Goal: Task Accomplishment & Management: Complete application form

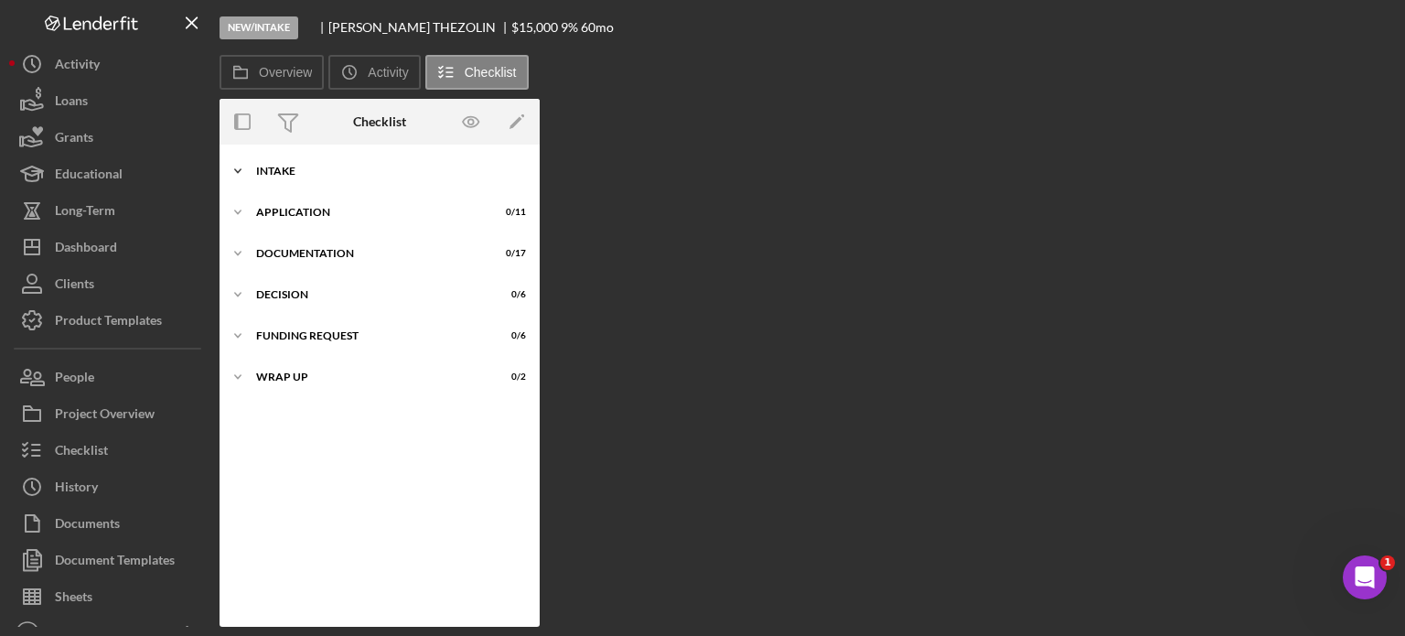
click at [430, 168] on div "Intake" at bounding box center [386, 171] width 261 height 11
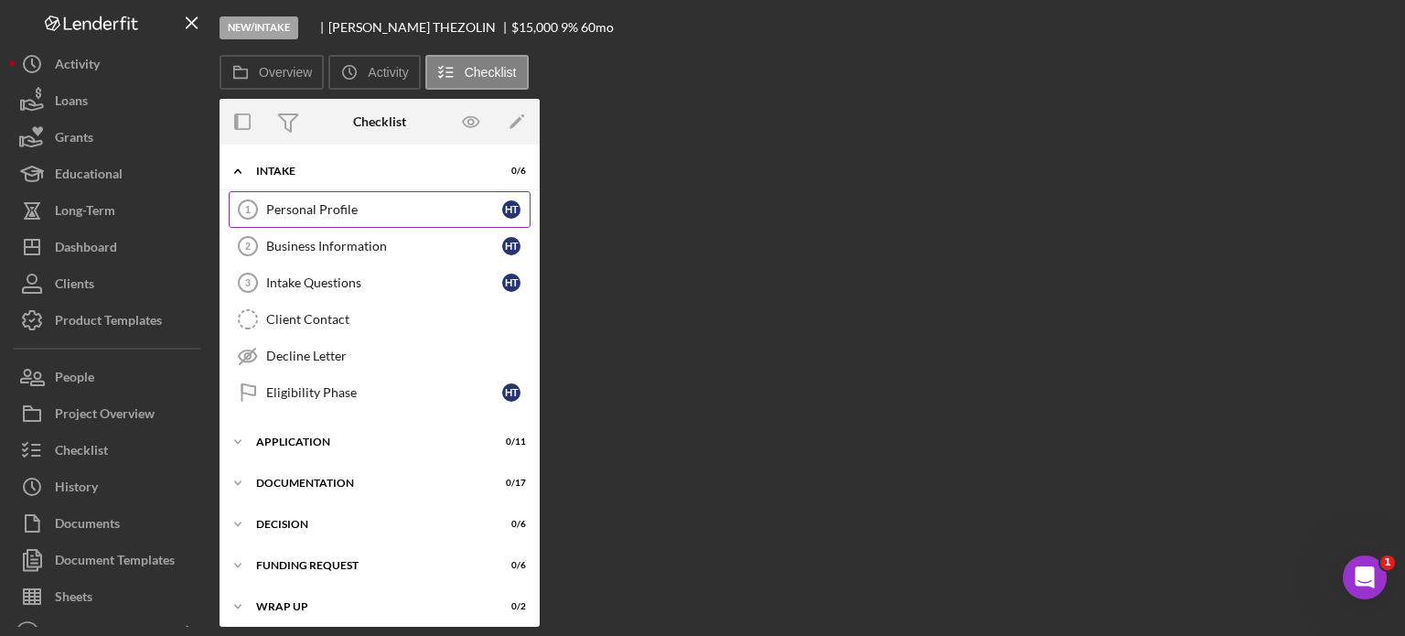
click at [398, 219] on link "Personal Profile 1 Personal Profile H T" at bounding box center [380, 209] width 302 height 37
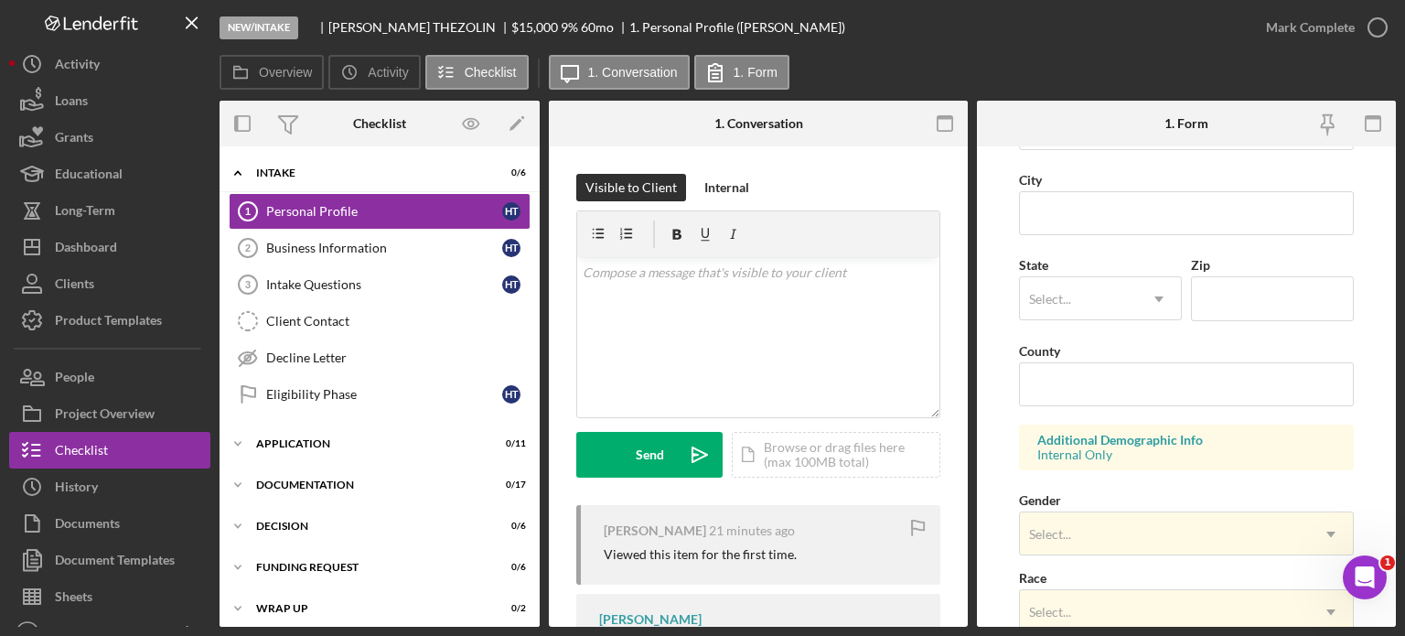
scroll to position [457, 0]
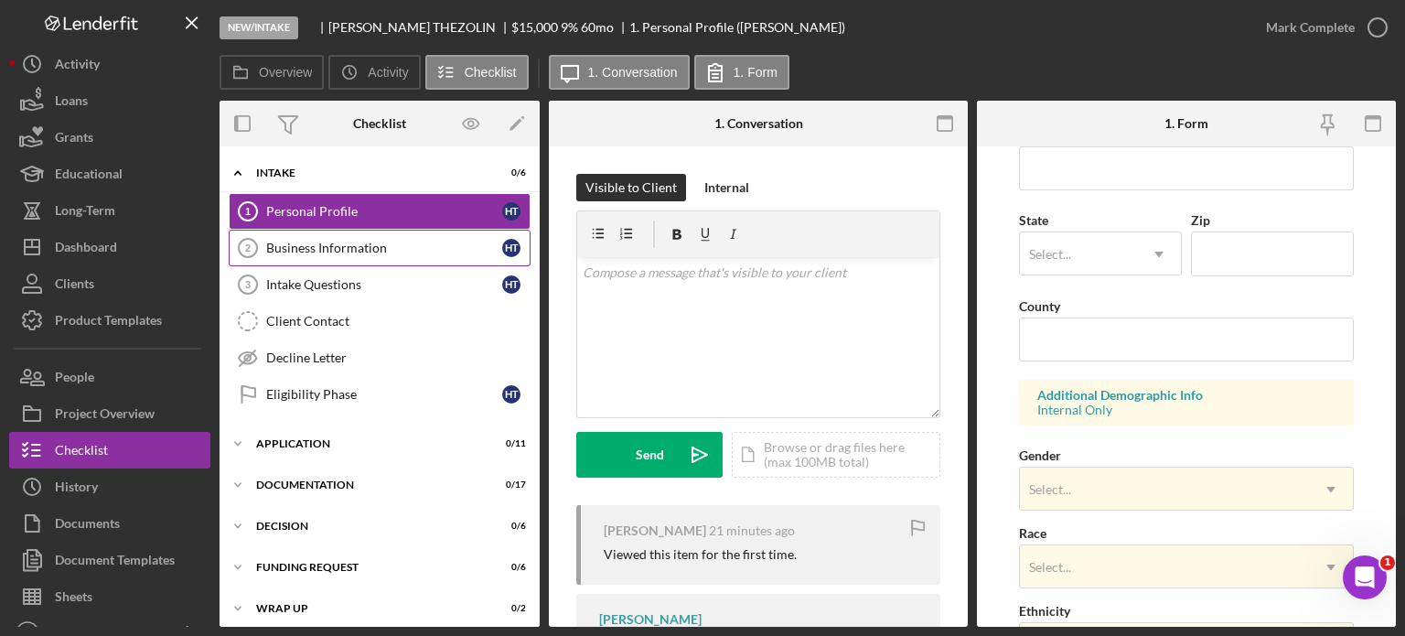
click at [368, 242] on div "Business Information" at bounding box center [384, 248] width 236 height 15
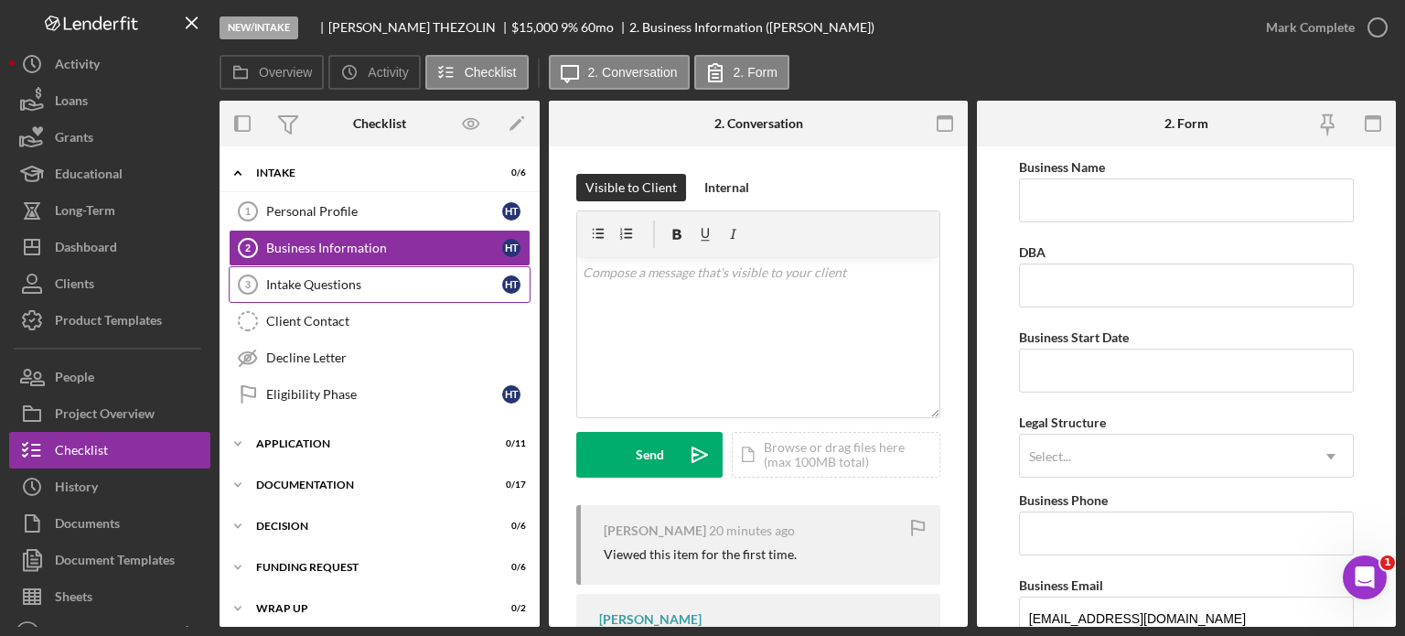
click at [333, 296] on link "Intake Questions 3 Intake Questions H T" at bounding box center [380, 284] width 302 height 37
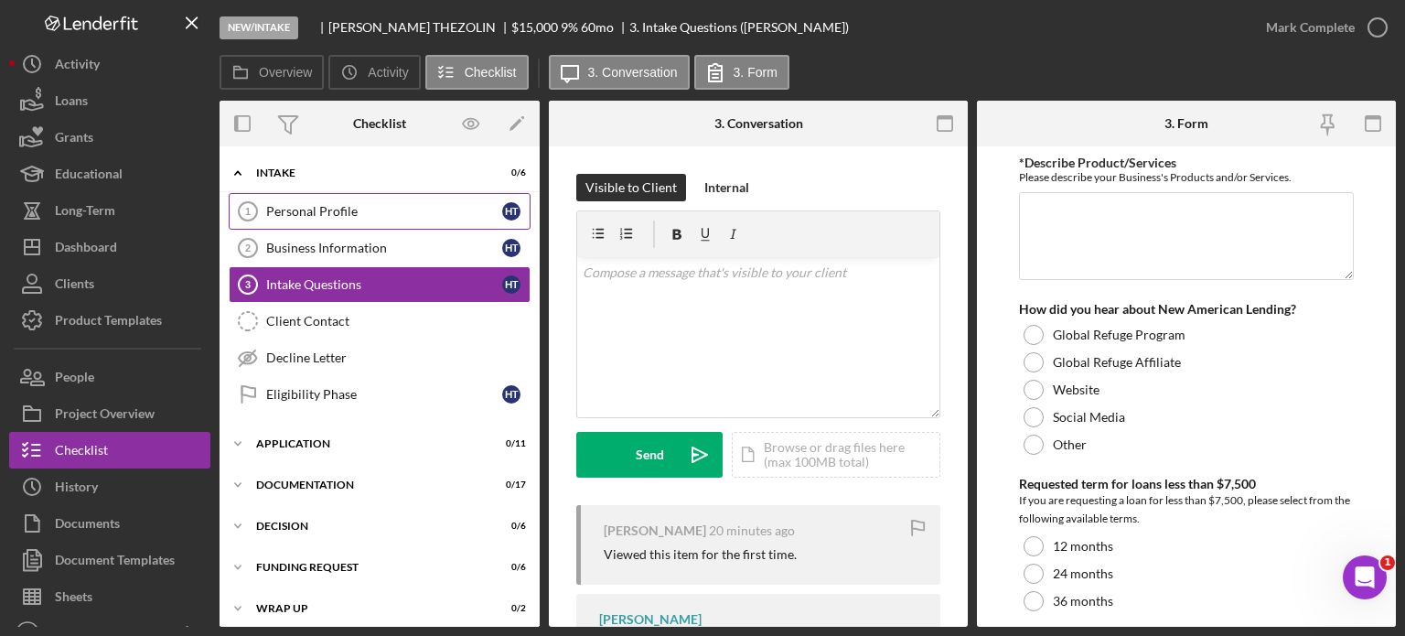
click at [292, 217] on div "Personal Profile" at bounding box center [384, 211] width 236 height 15
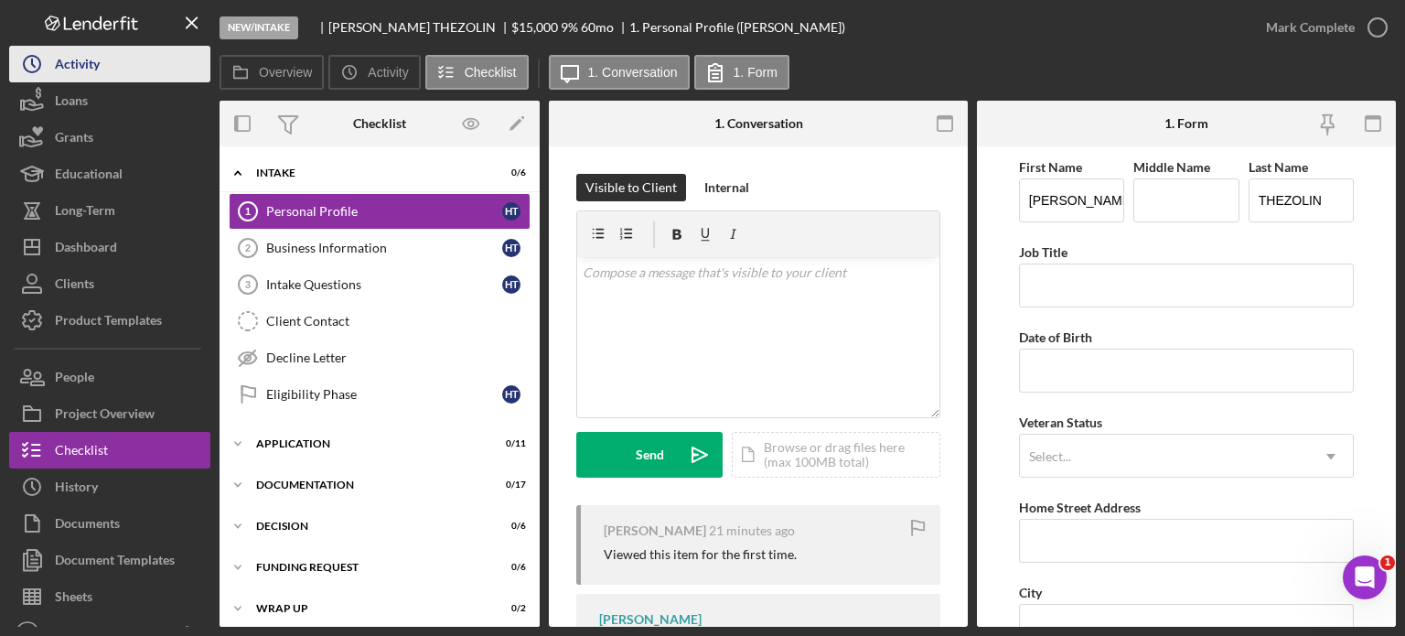
click at [154, 54] on button "Icon/History Activity" at bounding box center [109, 64] width 201 height 37
